Goal: Communication & Community: Answer question/provide support

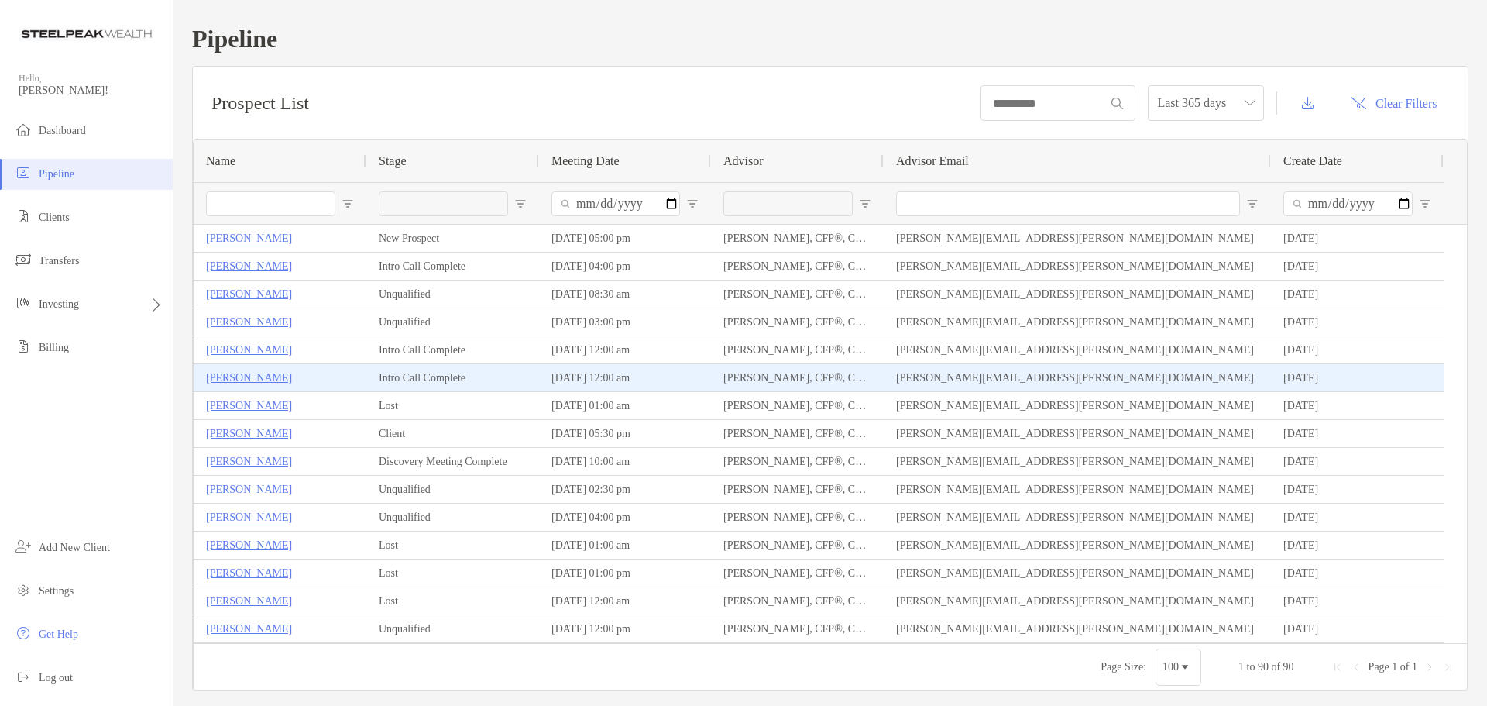
click at [232, 375] on p "[PERSON_NAME]" at bounding box center [249, 377] width 86 height 19
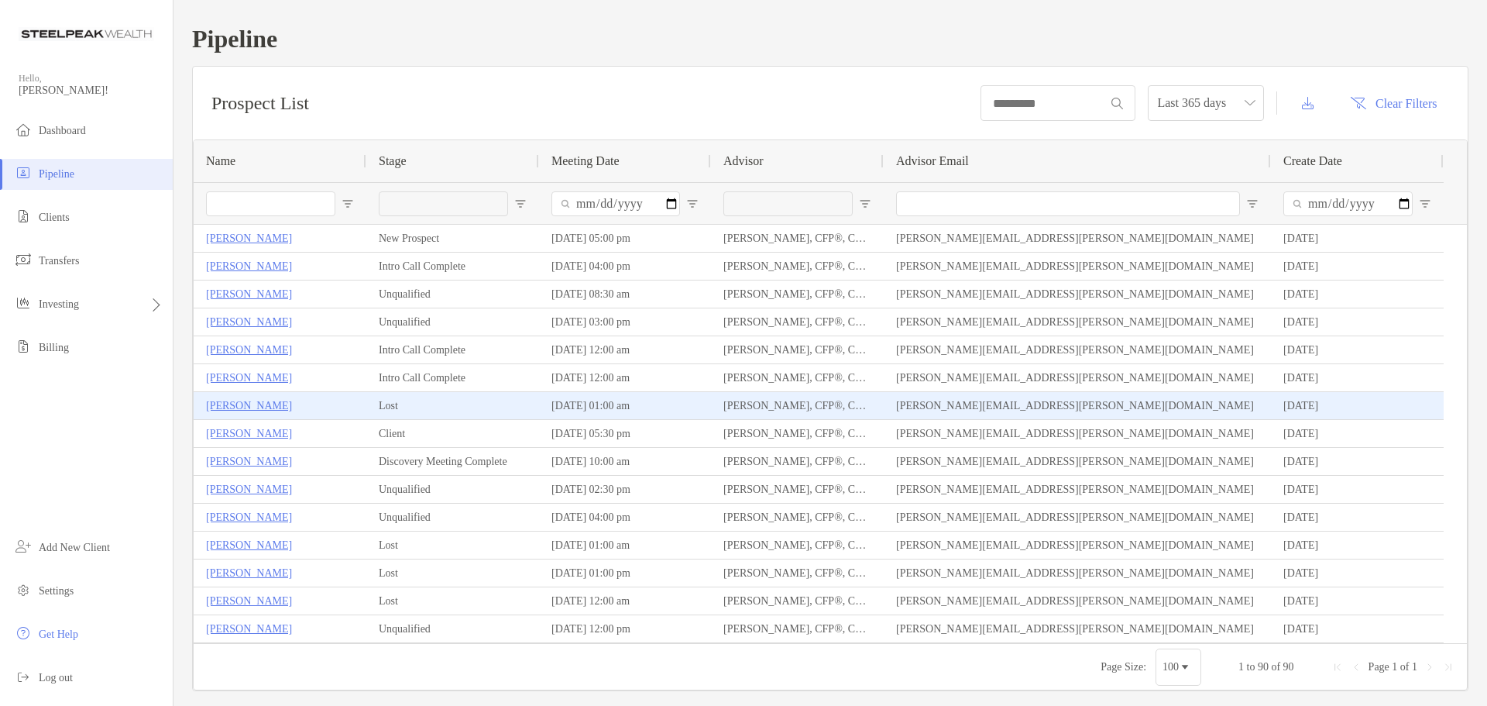
click at [228, 405] on p "Ray Clapp" at bounding box center [249, 405] width 86 height 19
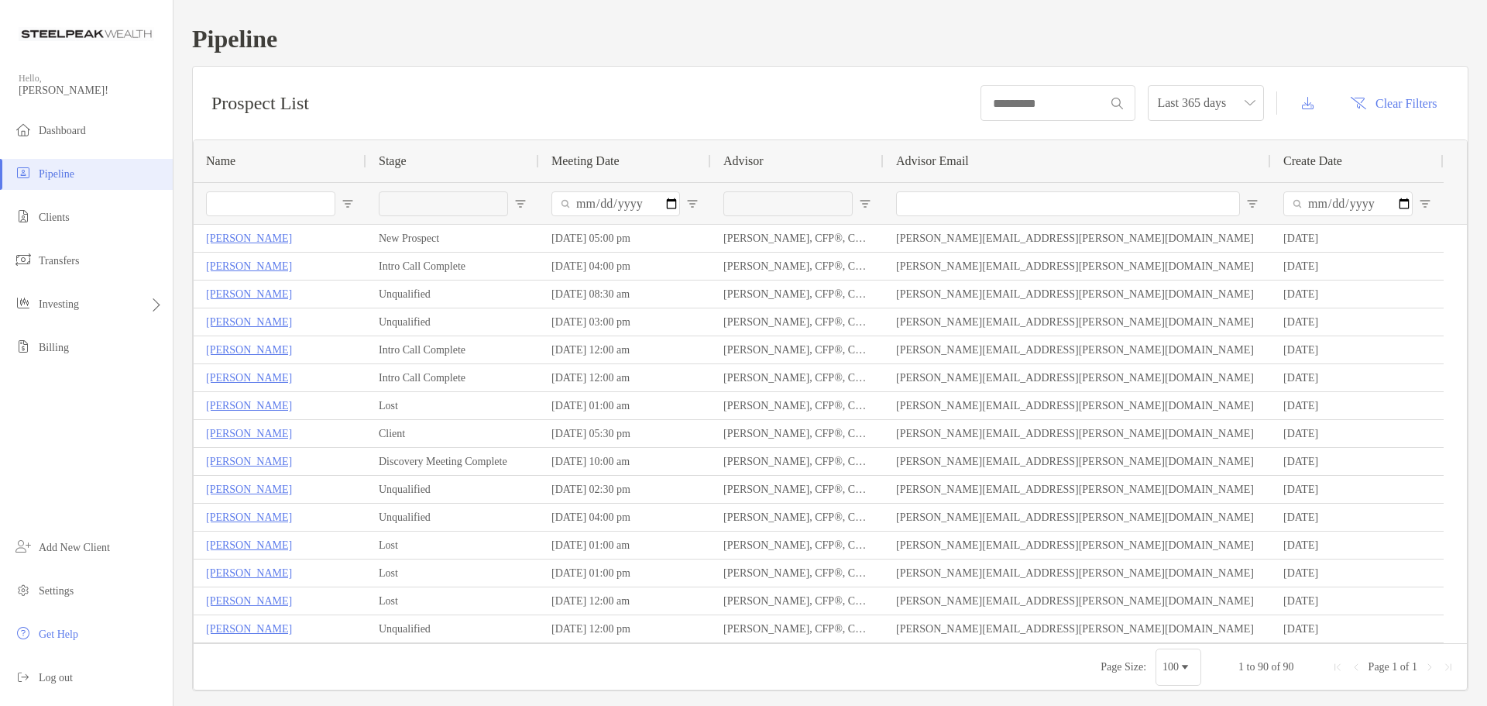
click at [521, 202] on span "Open Filter Menu" at bounding box center [520, 204] width 12 height 12
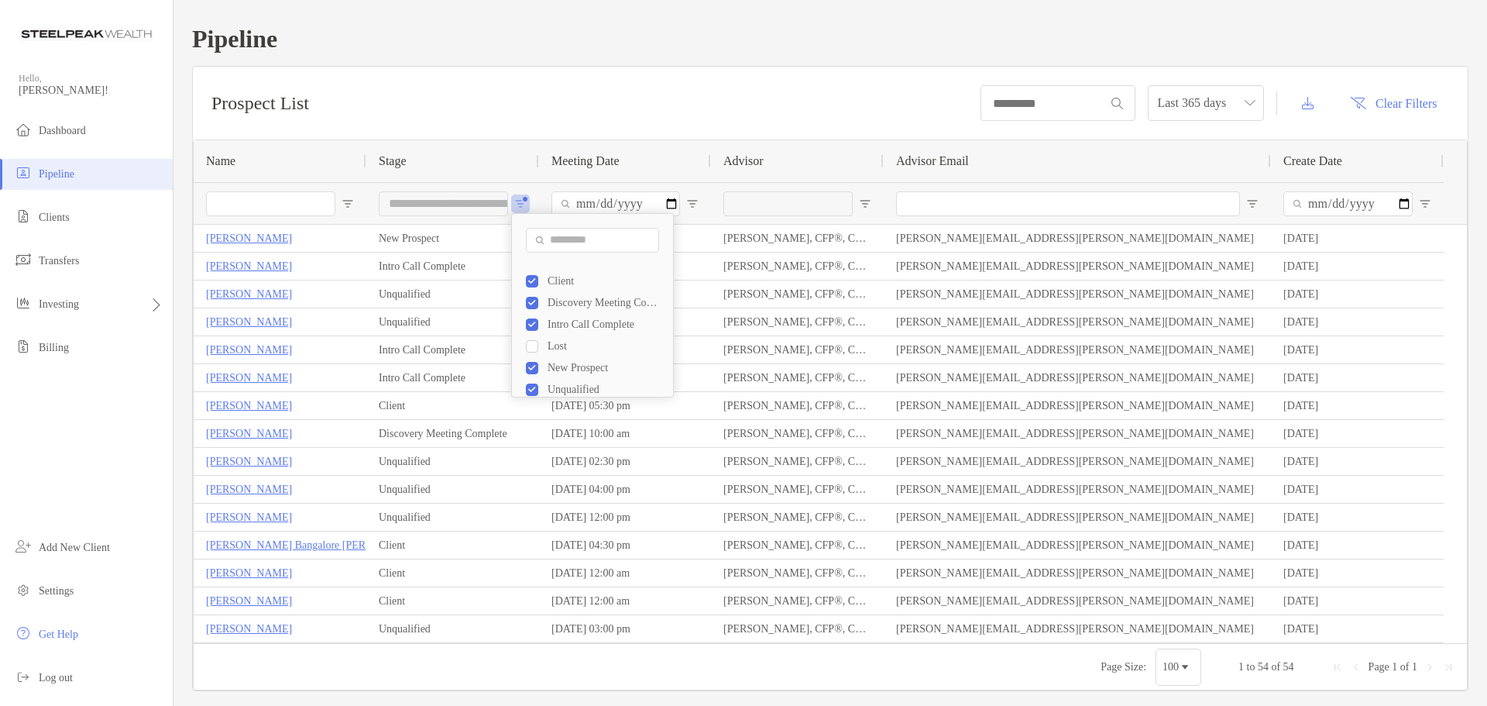
scroll to position [22, 0]
type input "**********"
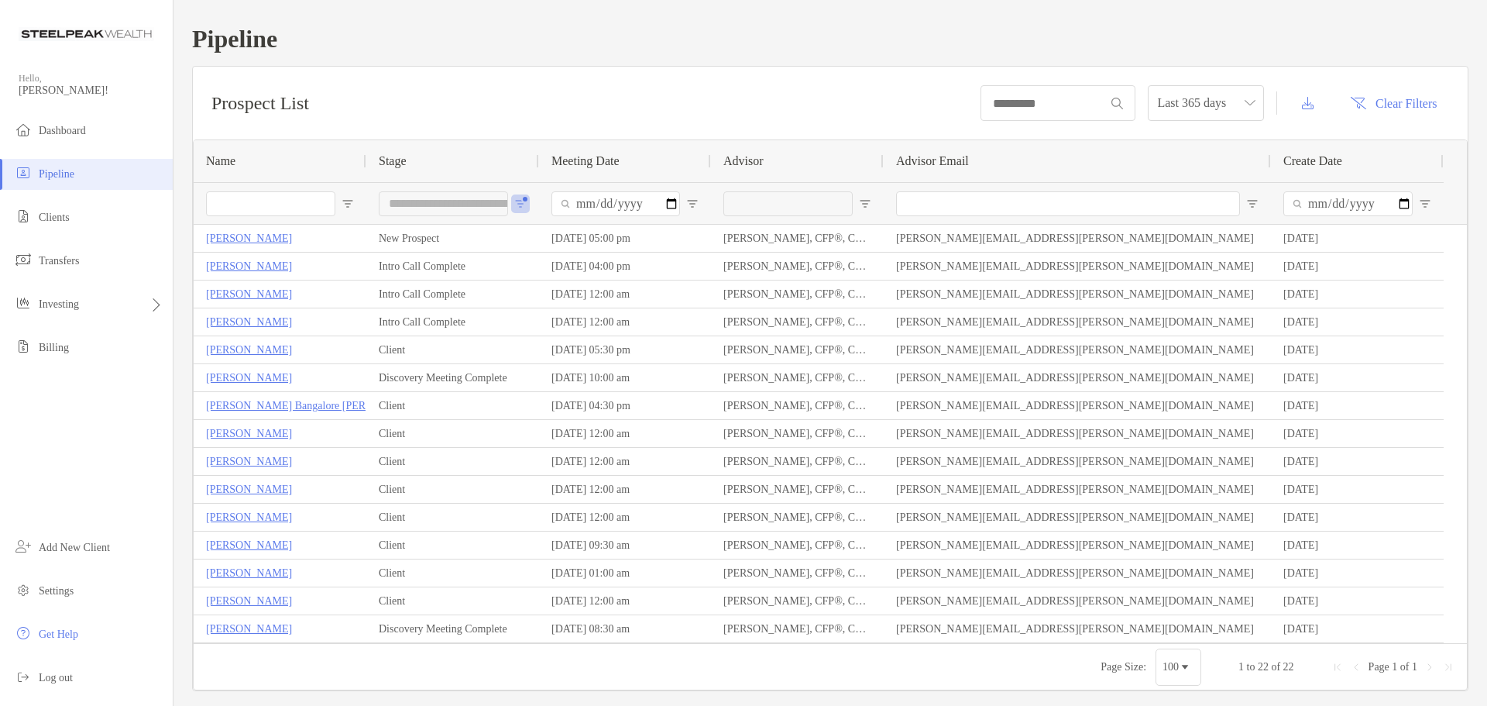
click at [569, 84] on div "Prospect List Last 365 days Clear Filters" at bounding box center [830, 103] width 1275 height 73
click at [191, 299] on span "Portfolios" at bounding box center [208, 304] width 43 height 12
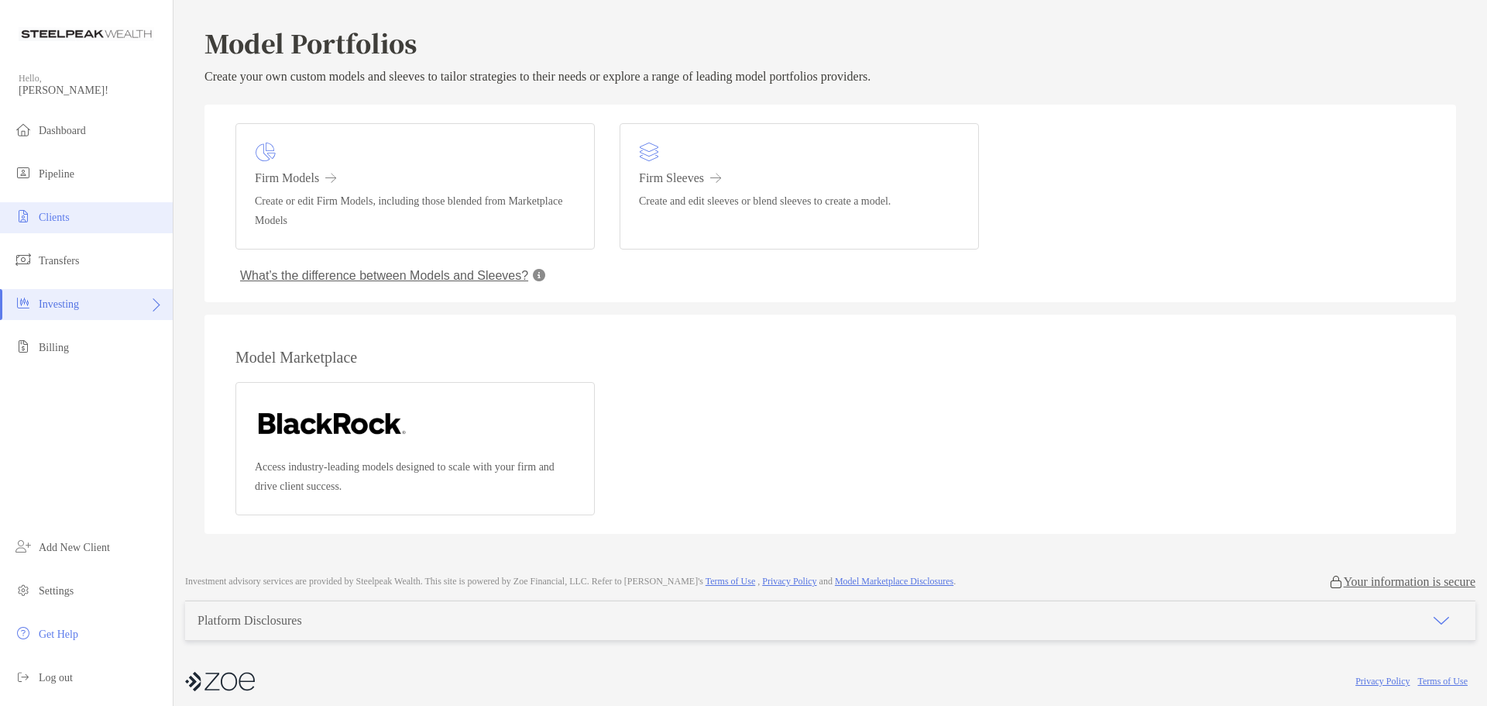
click at [66, 209] on li "Clients" at bounding box center [86, 217] width 173 height 31
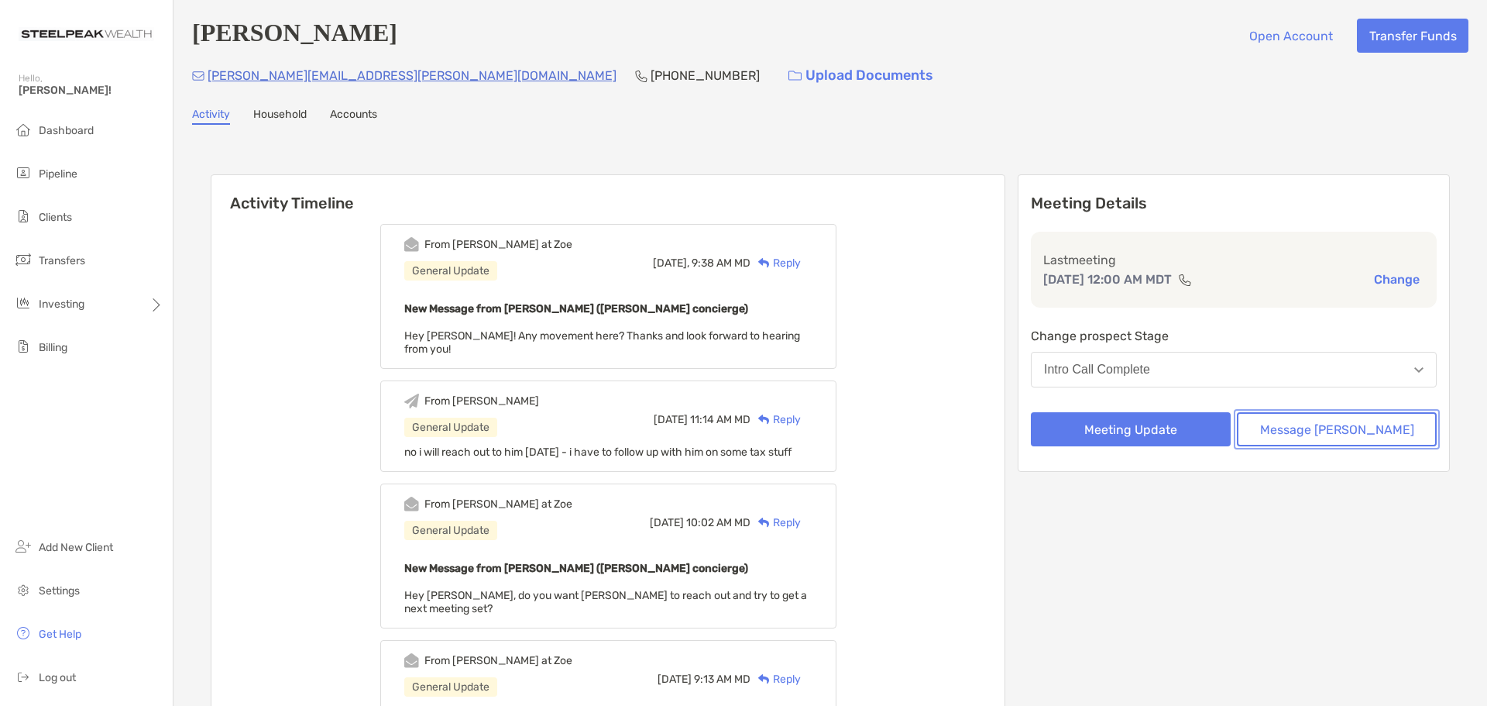
click at [1339, 436] on button "Message [PERSON_NAME]" at bounding box center [1337, 429] width 200 height 34
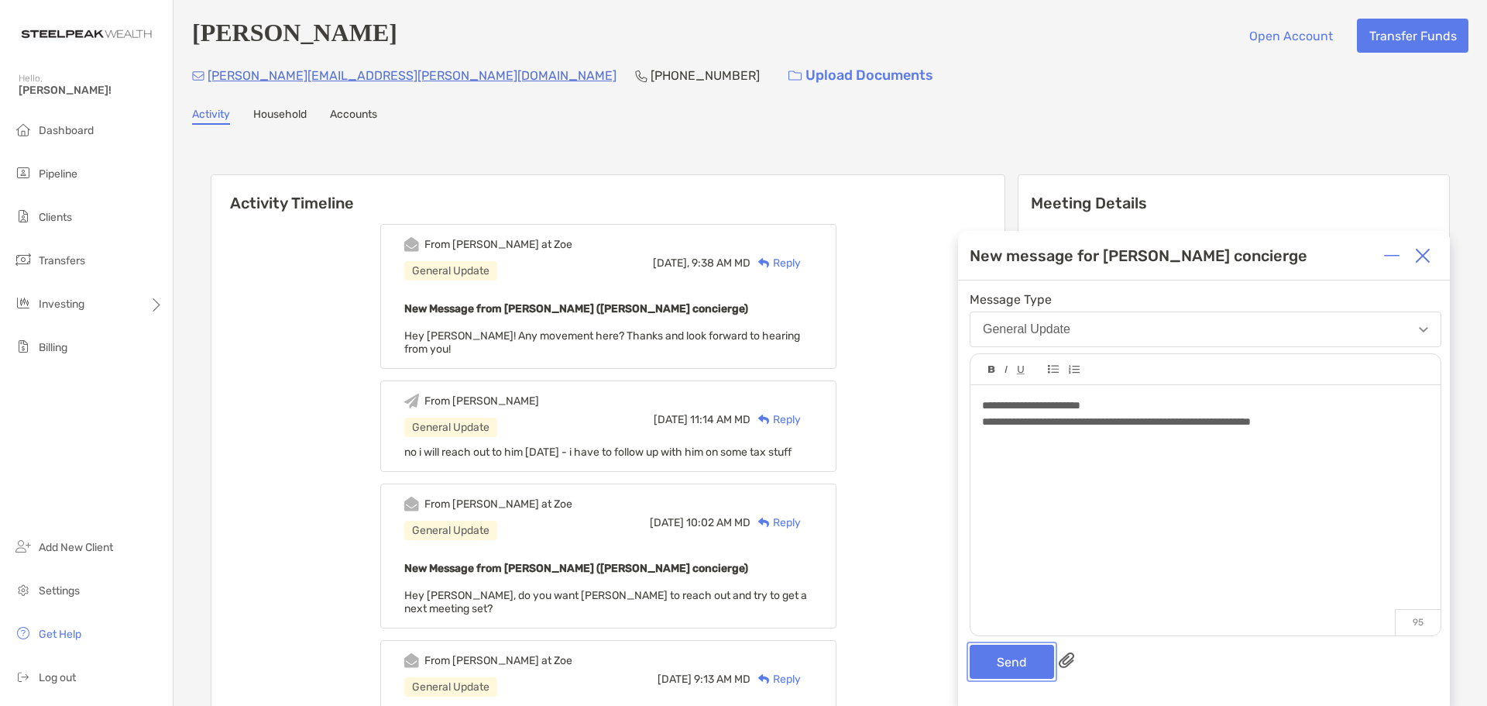
click at [1010, 658] on button "Send" at bounding box center [1012, 661] width 84 height 34
